Goal: Task Accomplishment & Management: Use online tool/utility

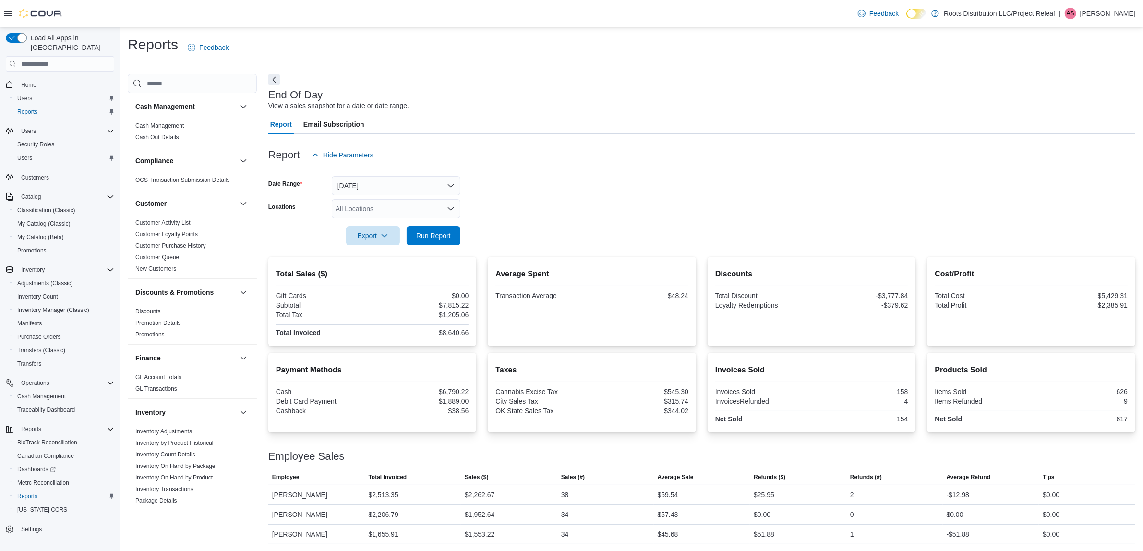
scroll to position [514, 0]
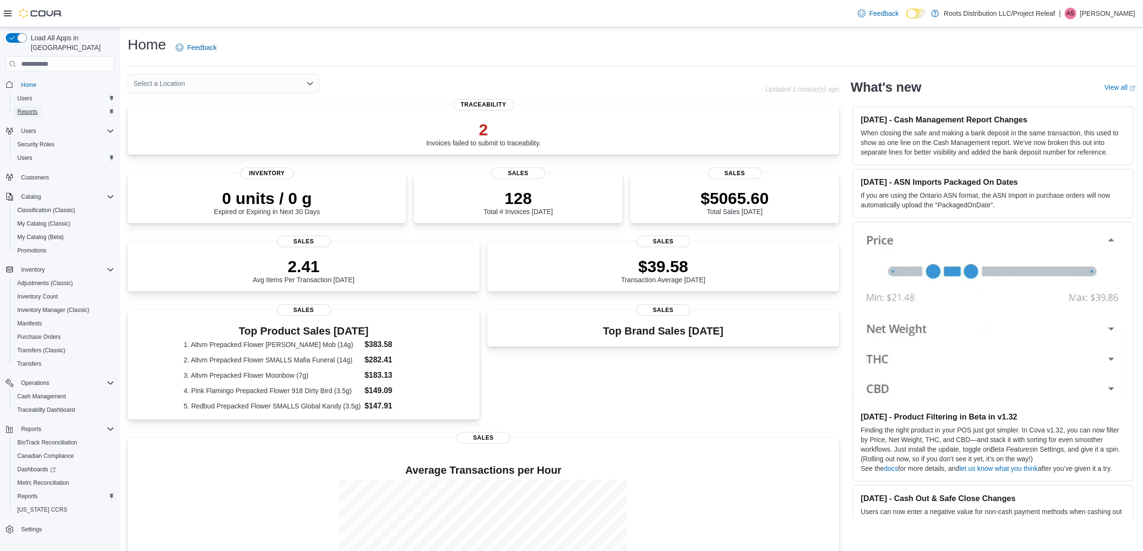
click at [32, 106] on span "Reports" at bounding box center [27, 112] width 20 height 12
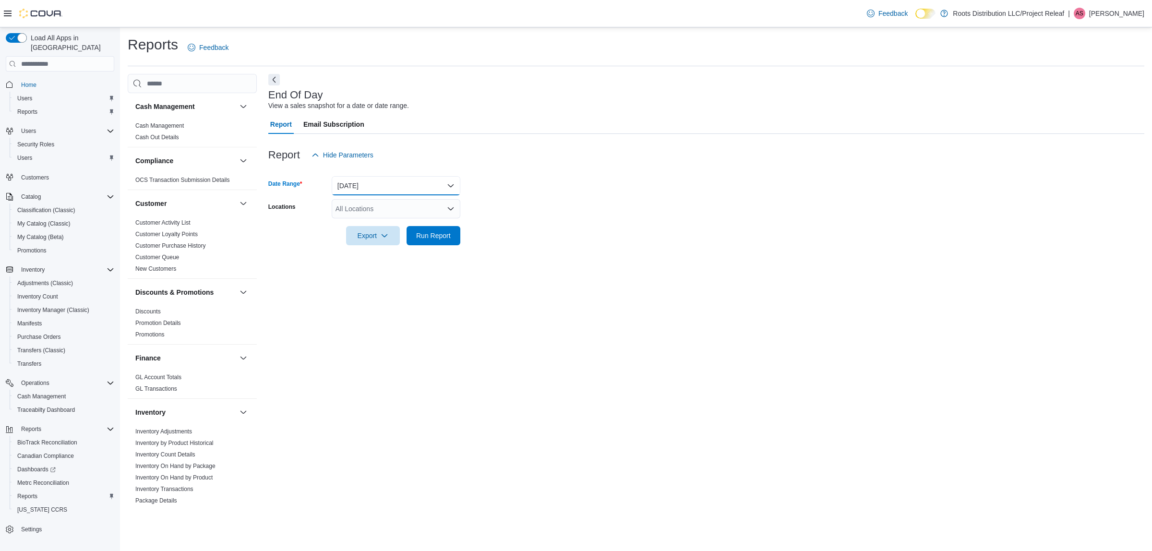
click at [432, 181] on button "[DATE]" at bounding box center [396, 185] width 129 height 19
click at [181, 124] on link "Cash Management" at bounding box center [159, 125] width 48 height 7
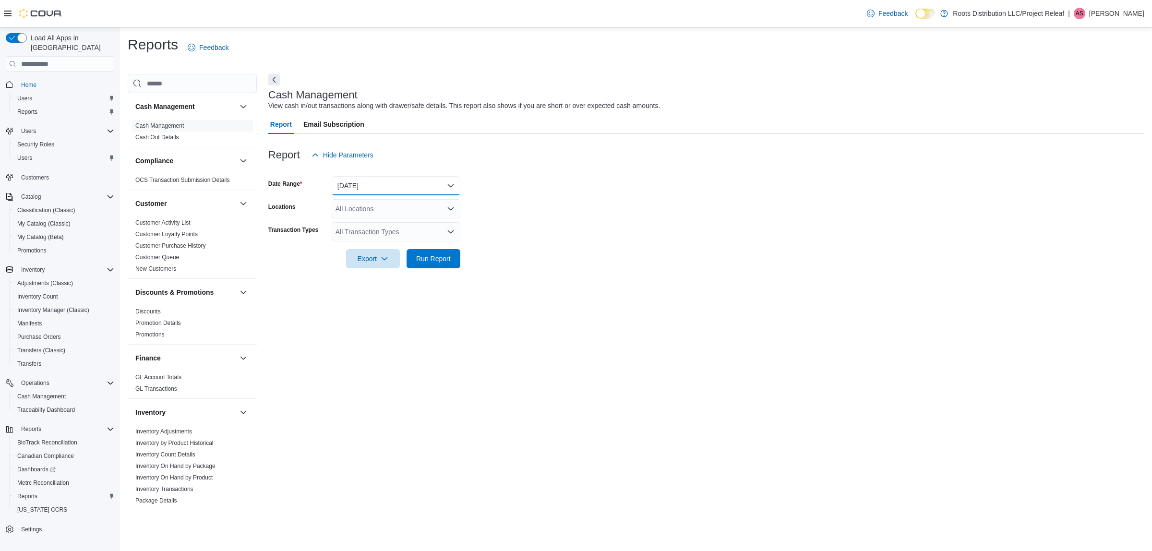
click at [413, 186] on button "[DATE]" at bounding box center [396, 185] width 129 height 19
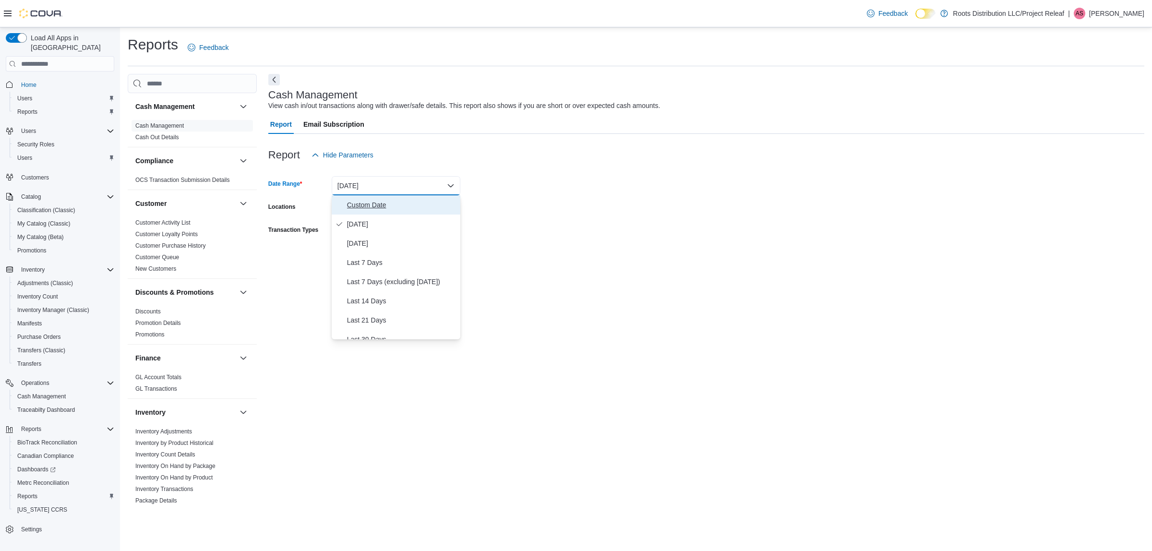
click at [406, 195] on button "Custom Date" at bounding box center [396, 204] width 129 height 19
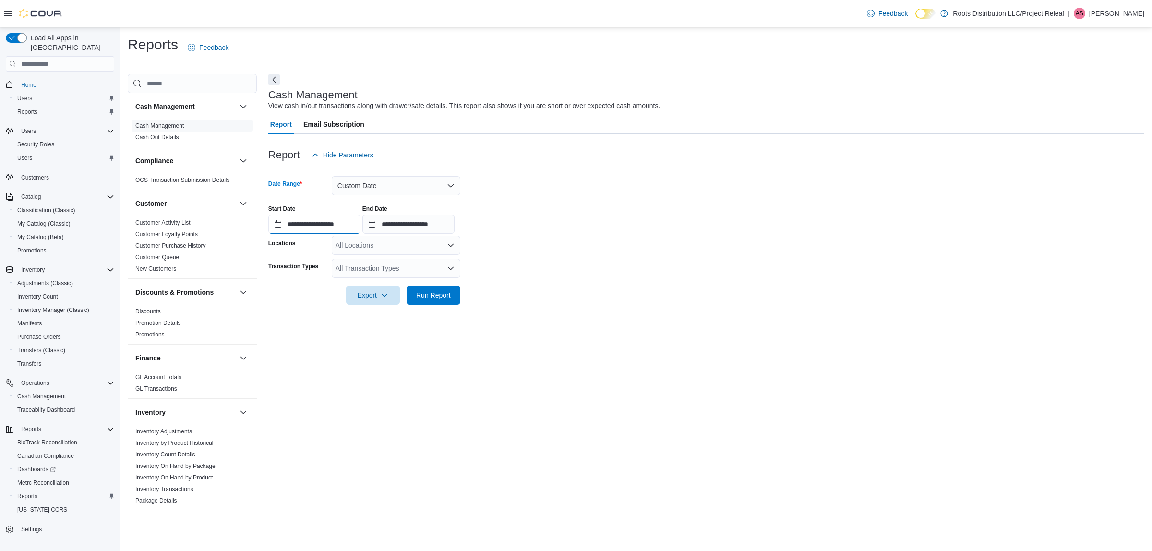
click at [353, 229] on input "**********" at bounding box center [314, 224] width 92 height 19
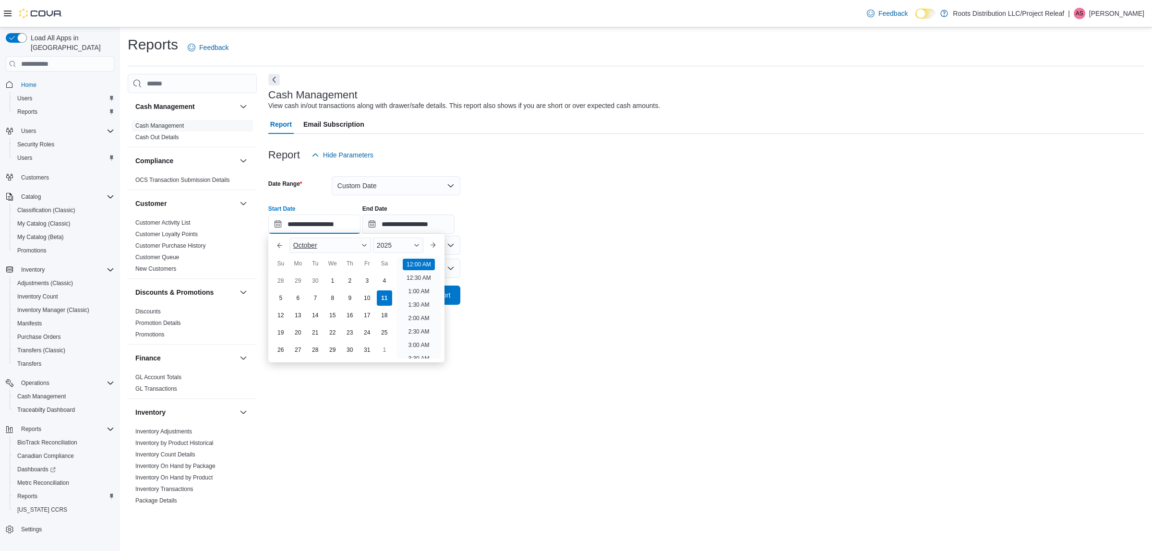
scroll to position [30, 0]
click at [366, 295] on div "10" at bounding box center [367, 298] width 17 height 17
click at [425, 314] on li "2:00 AM" at bounding box center [418, 317] width 29 height 12
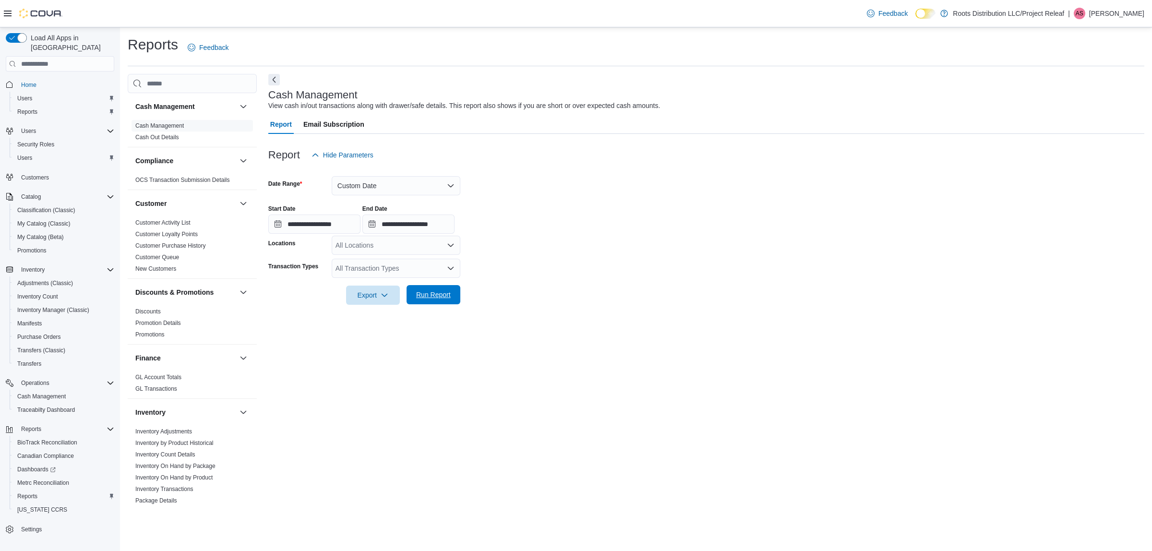
click at [449, 295] on span "Run Report" at bounding box center [433, 295] width 35 height 10
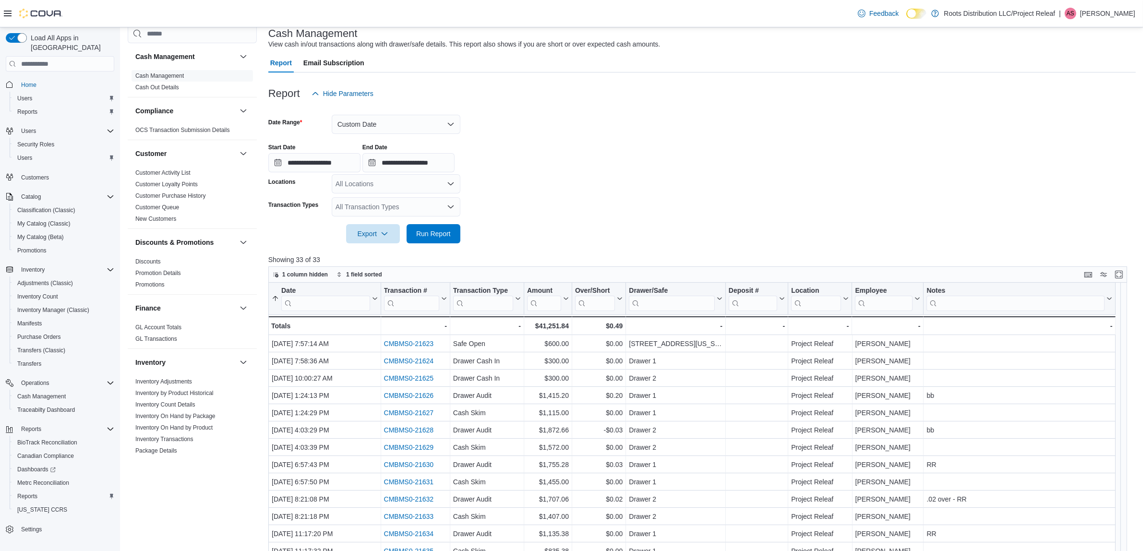
scroll to position [45, 0]
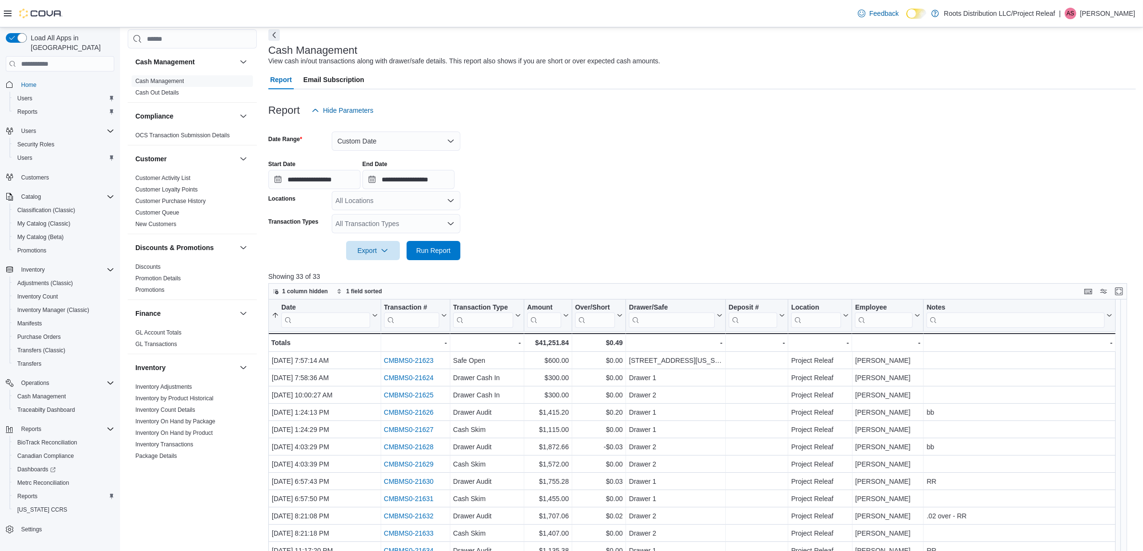
click at [1070, 58] on div "Cash Management View cash in/out transactions along with drawer/safe details. T…" at bounding box center [699, 56] width 863 height 22
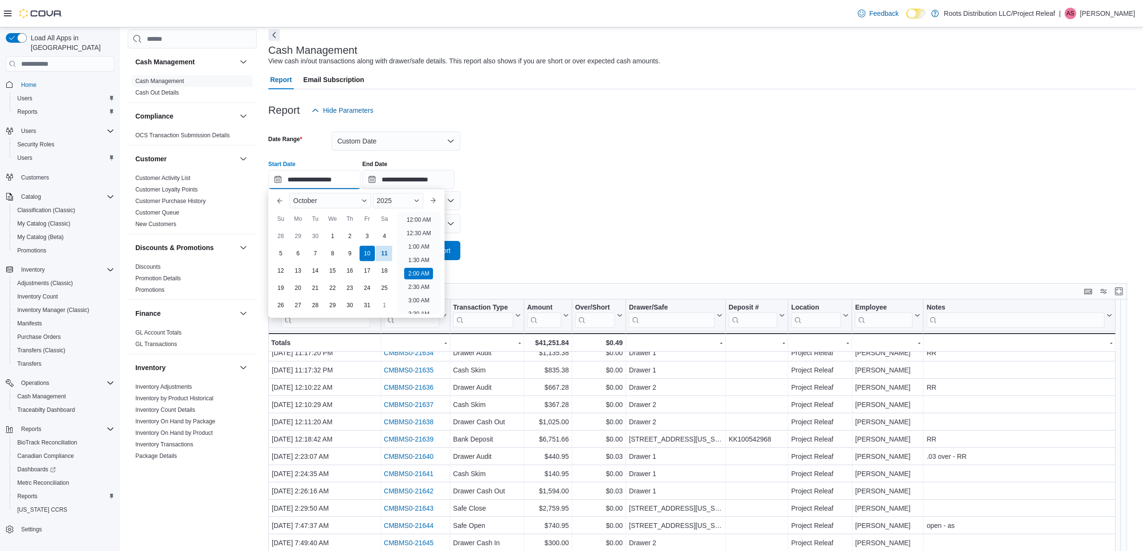
click at [317, 177] on input "**********" at bounding box center [314, 179] width 92 height 19
click at [383, 249] on div "11" at bounding box center [384, 253] width 17 height 17
type input "**********"
click at [505, 224] on form "**********" at bounding box center [702, 190] width 868 height 140
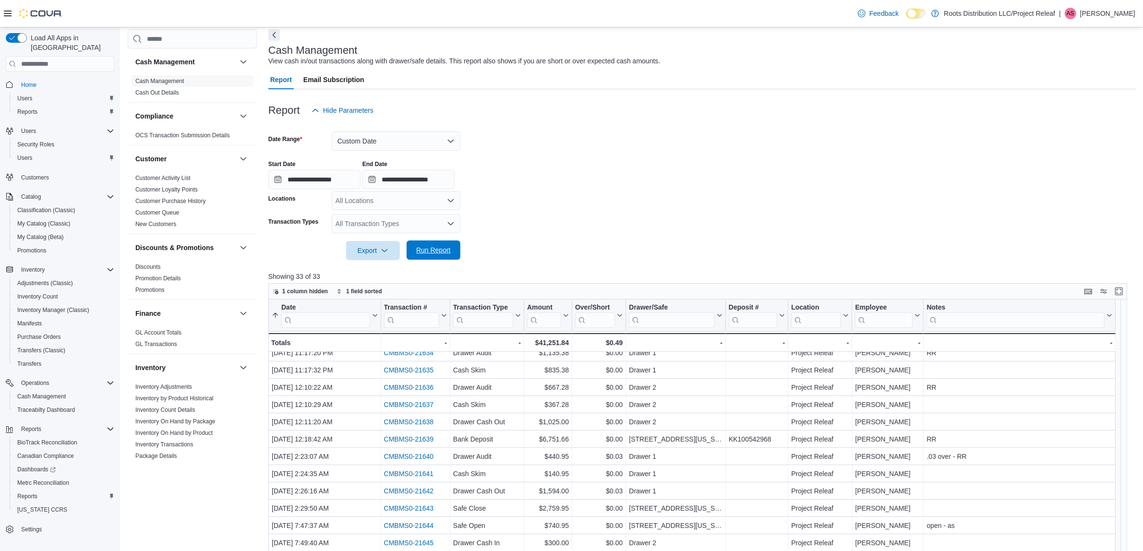
click at [419, 248] on span "Run Report" at bounding box center [433, 250] width 35 height 10
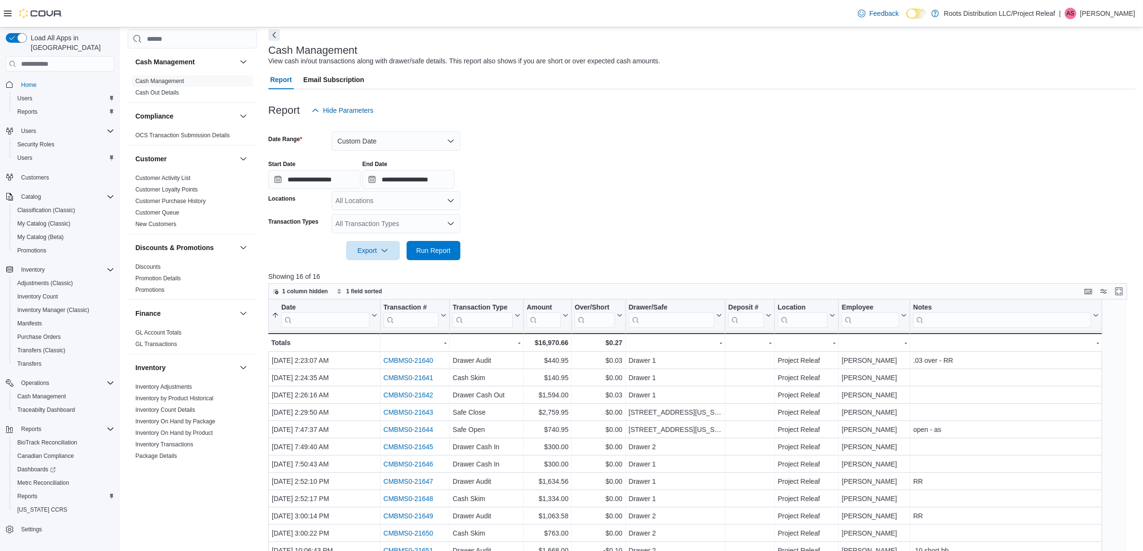
scroll to position [225, 0]
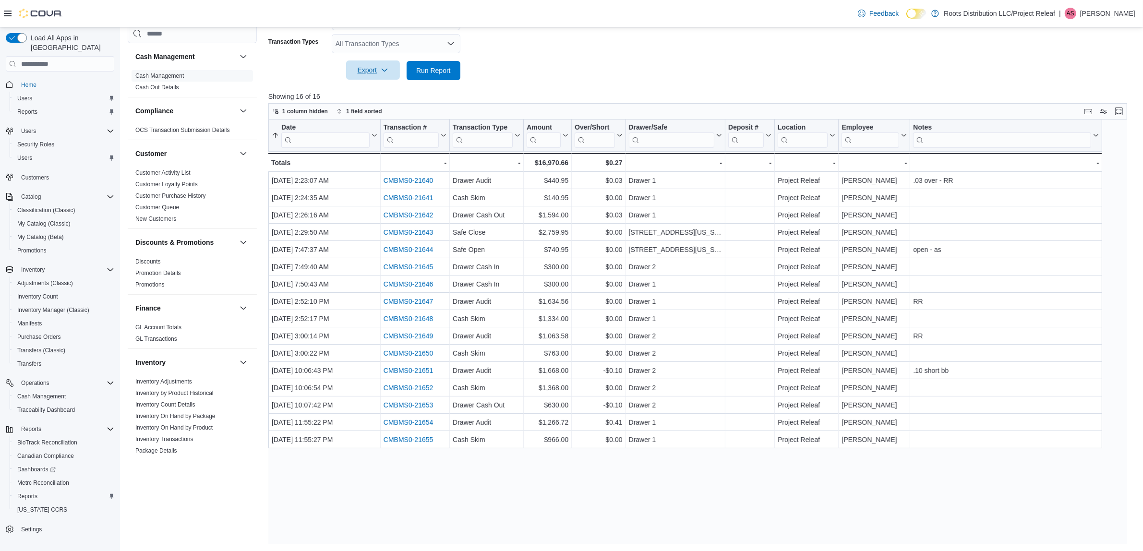
click at [385, 68] on icon "button" at bounding box center [385, 70] width 8 height 8
click at [392, 87] on span "Export to Excel" at bounding box center [374, 90] width 43 height 8
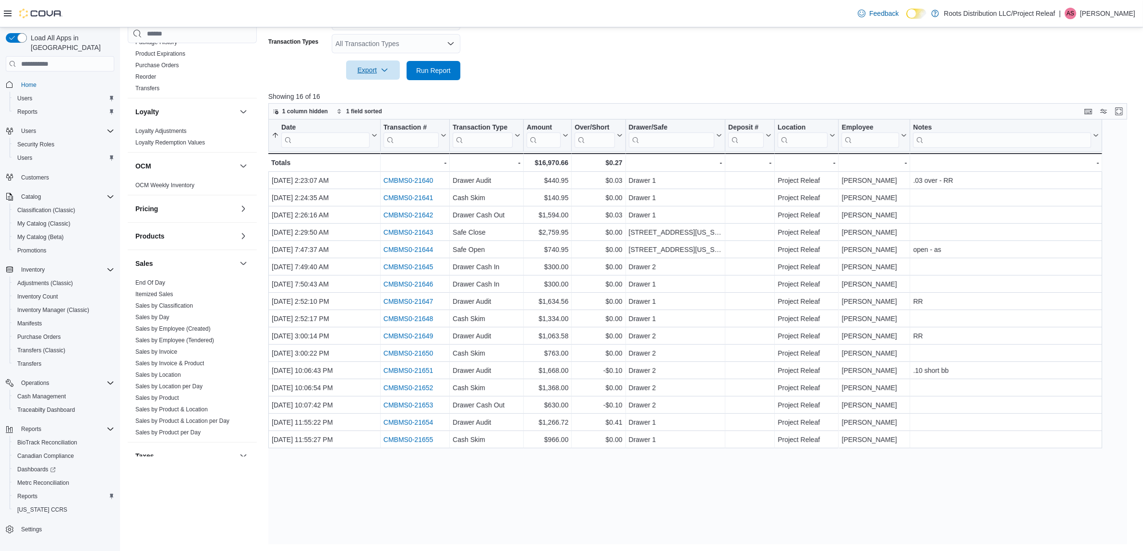
scroll to position [480, 0]
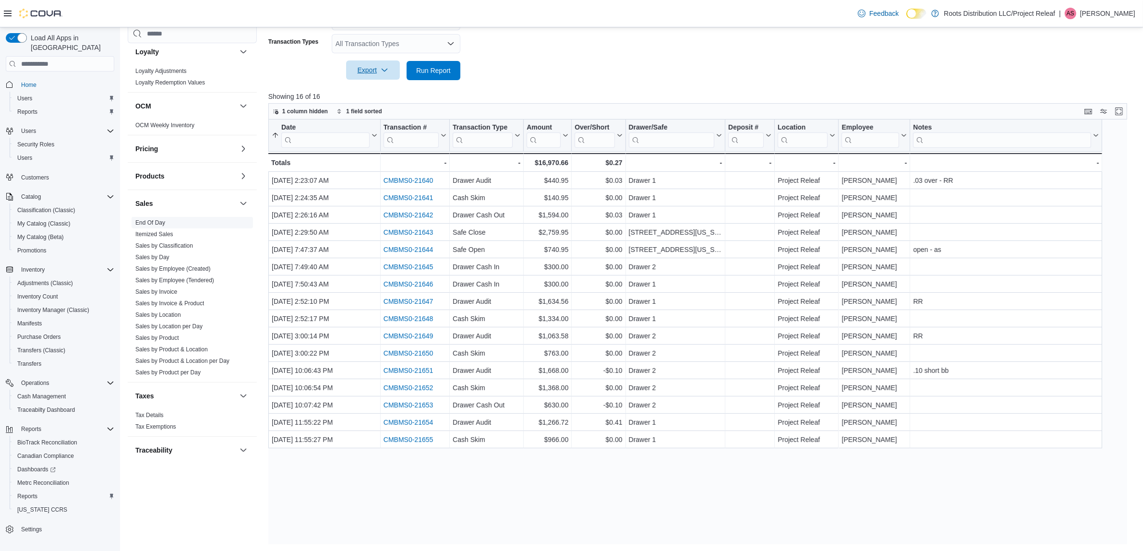
click at [154, 219] on span "End Of Day" at bounding box center [192, 223] width 121 height 12
click at [152, 220] on link "End Of Day" at bounding box center [150, 222] width 30 height 7
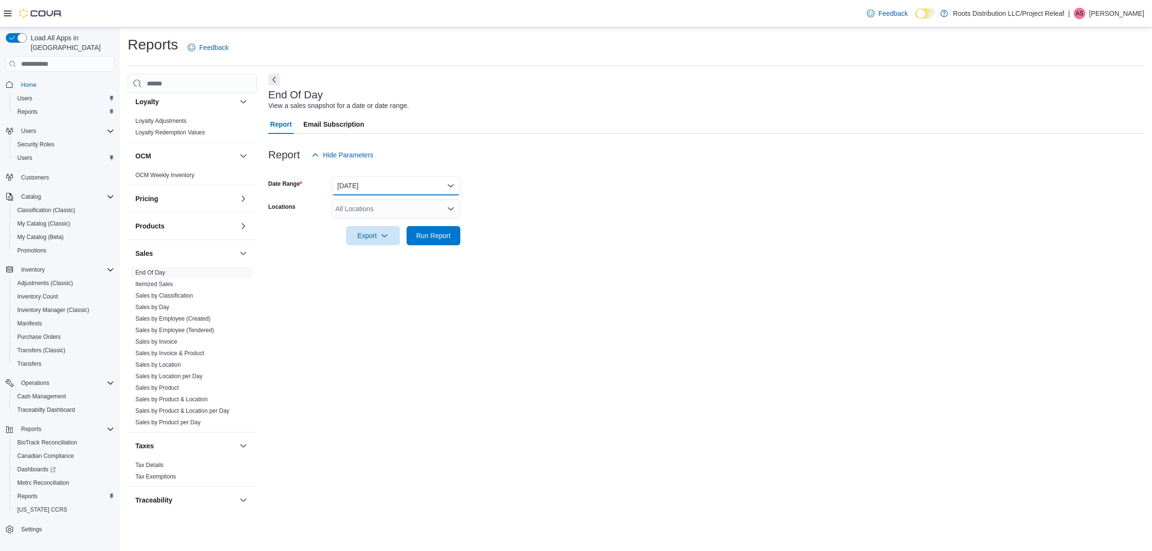
click at [390, 181] on button "[DATE]" at bounding box center [396, 185] width 129 height 19
click at [372, 237] on button "[DATE]" at bounding box center [396, 243] width 129 height 19
click at [420, 229] on span "Run Report" at bounding box center [433, 235] width 42 height 19
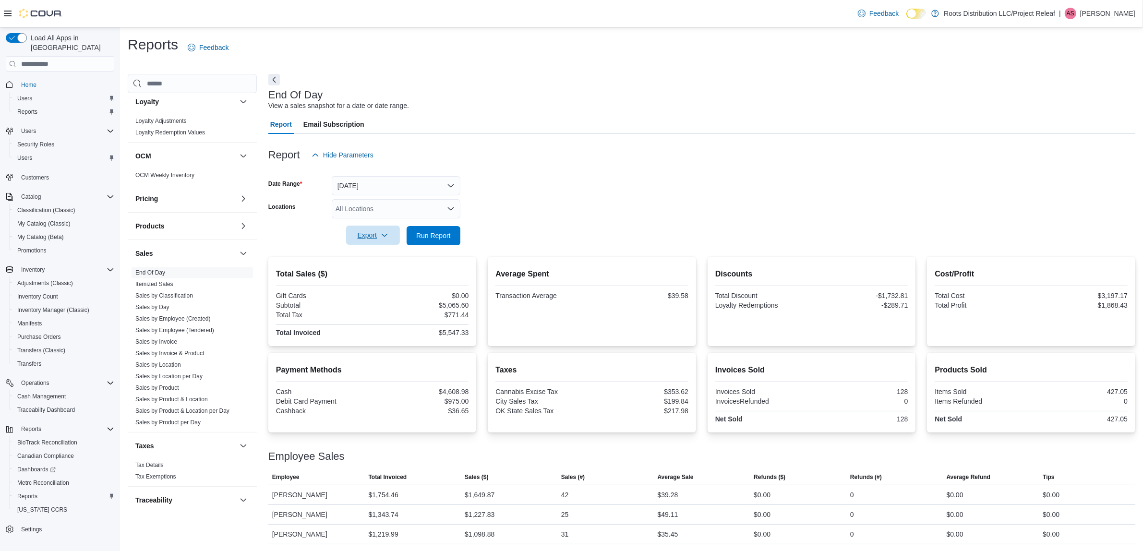
click at [382, 238] on icon "button" at bounding box center [385, 235] width 8 height 8
click at [394, 277] on span "Export to Pdf" at bounding box center [374, 274] width 43 height 8
